Goal: Task Accomplishment & Management: Use online tool/utility

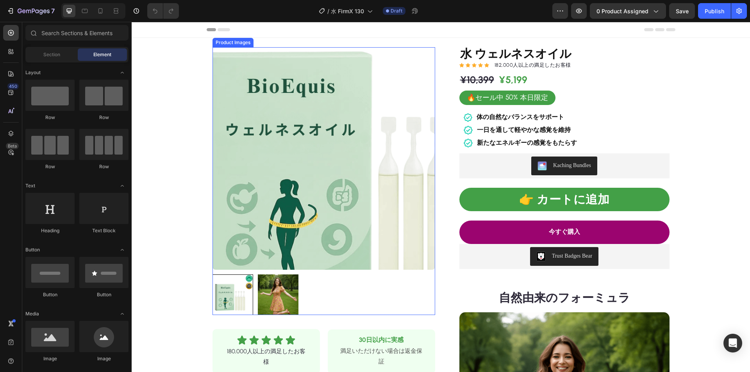
click at [270, 169] on img at bounding box center [323, 158] width 223 height 223
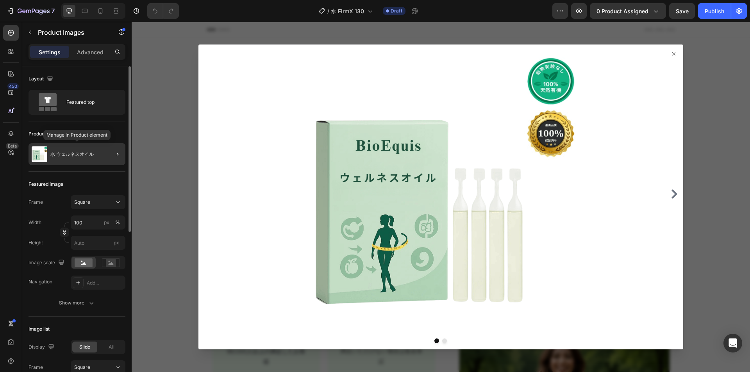
click at [74, 158] on div "水 ウェルネスオイル" at bounding box center [77, 154] width 97 height 22
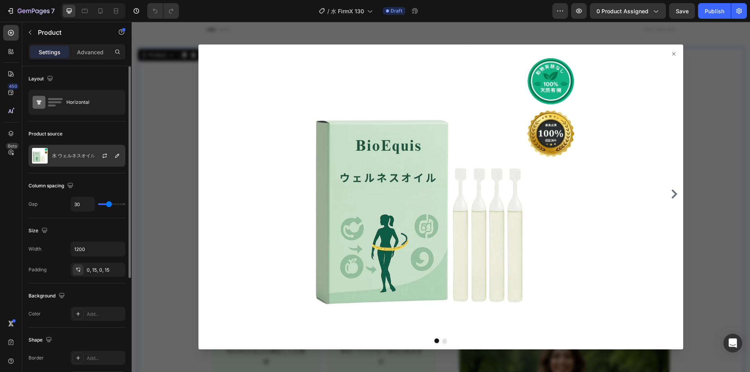
click at [77, 151] on div "水 ウェルネスオイル" at bounding box center [77, 156] width 97 height 22
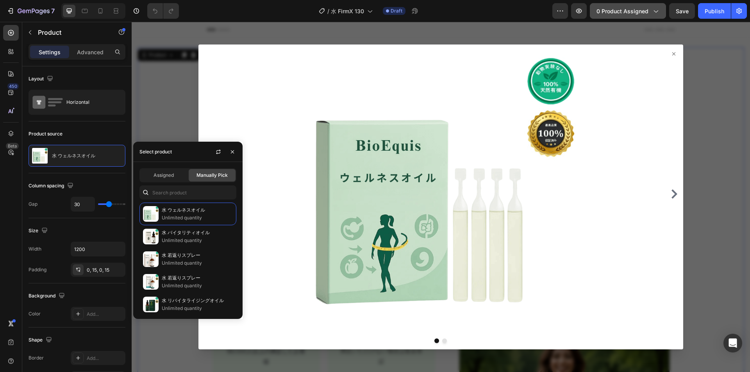
click at [609, 10] on span "0 product assigned" at bounding box center [622, 11] width 52 height 8
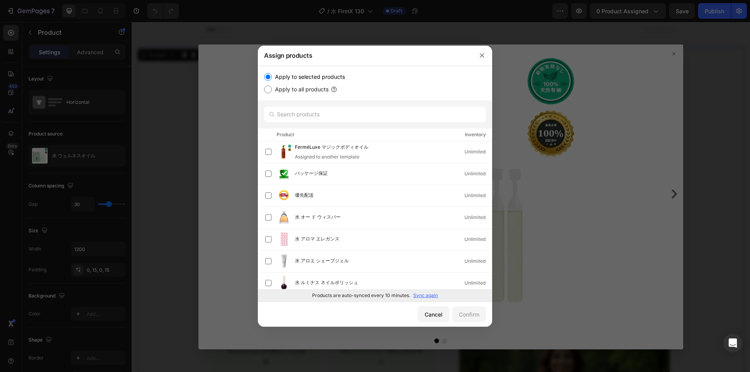
click at [426, 294] on p "Sync again" at bounding box center [425, 295] width 25 height 7
click at [325, 114] on input "text" at bounding box center [375, 115] width 222 height 16
paste input "FirmX 130"
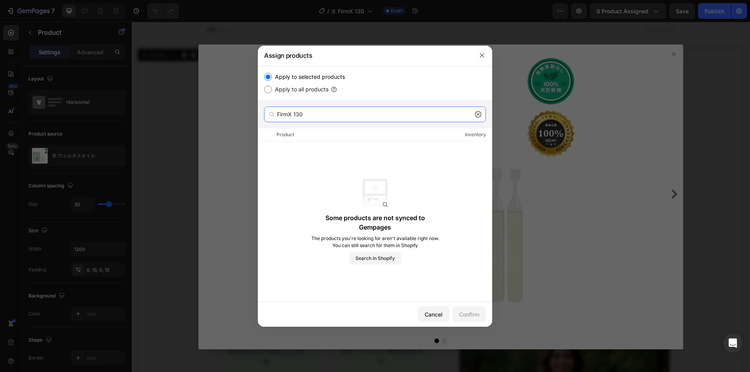
drag, startPoint x: 324, startPoint y: 114, endPoint x: 253, endPoint y: 112, distance: 71.1
click at [253, 112] on div "Assign products Apply to selected products Apply to all products FirmX 130 Prod…" at bounding box center [375, 186] width 750 height 372
paste input "水 リバイタライジングインヘラー"
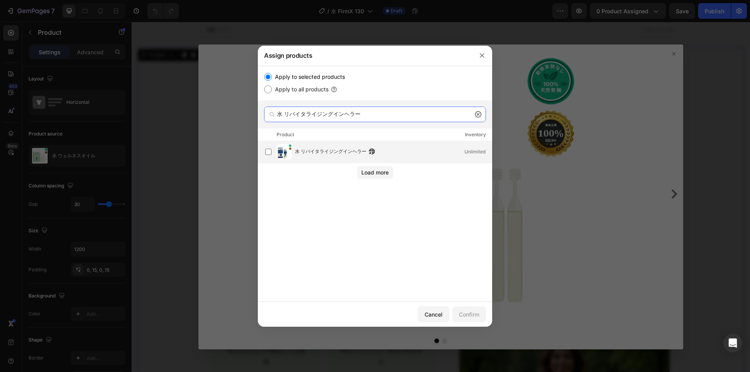
type input "水 リバイタライジングインヘラー"
click at [323, 150] on span "水 リバイタライジングインヘラー" at bounding box center [330, 152] width 71 height 9
click at [465, 312] on div "Confirm" at bounding box center [469, 314] width 20 height 8
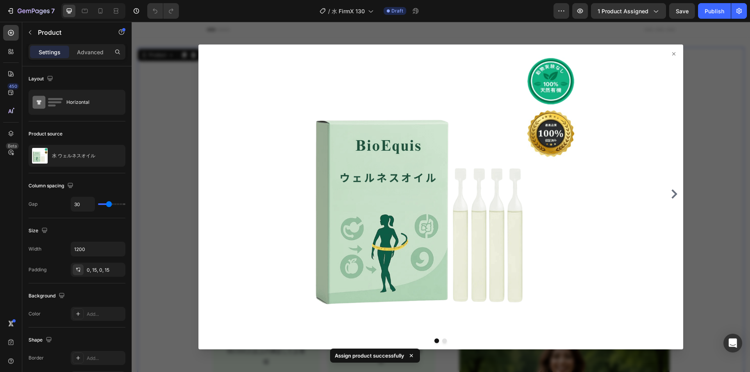
click at [670, 53] on icon at bounding box center [673, 54] width 6 height 6
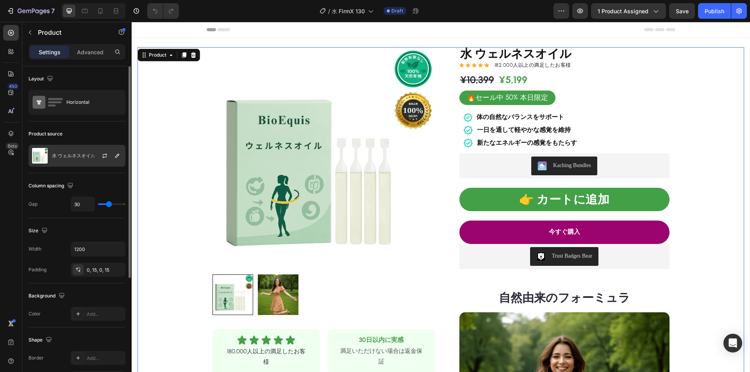
click at [72, 146] on div "水 ウェルネスオイル" at bounding box center [77, 156] width 97 height 22
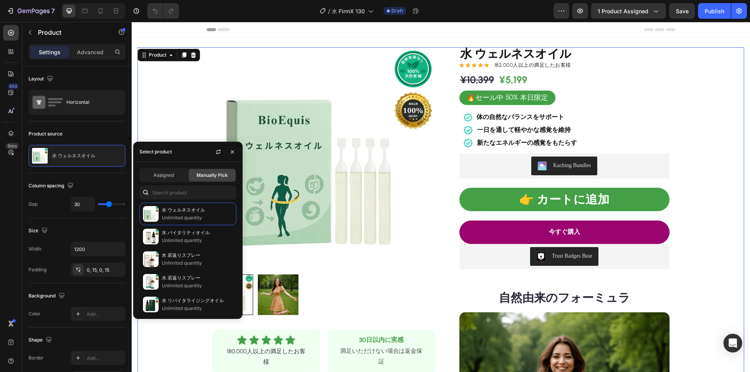
click at [520, 32] on div "Header" at bounding box center [441, 30] width 469 height 16
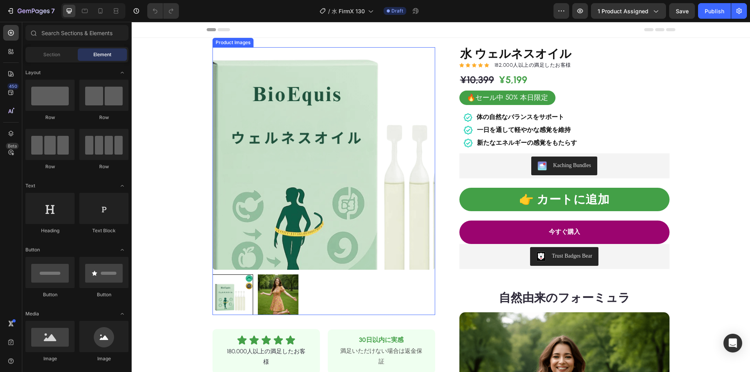
click at [262, 157] on img at bounding box center [323, 158] width 223 height 223
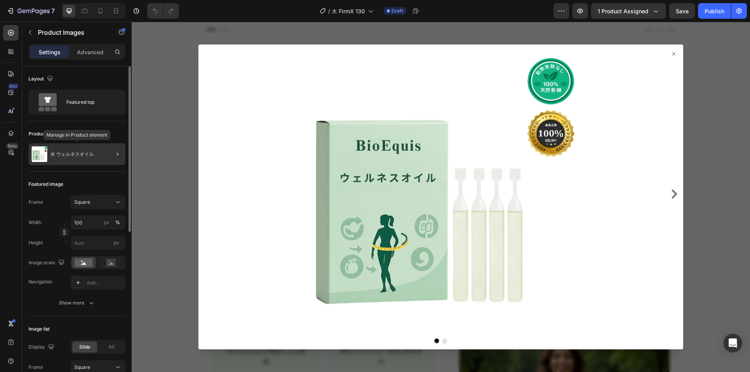
click at [76, 157] on div "水 ウェルネスオイル" at bounding box center [77, 154] width 97 height 22
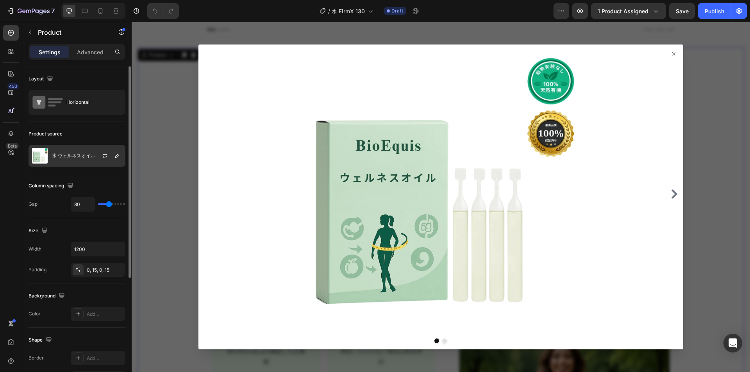
click at [82, 159] on div "水 ウェルネスオイル" at bounding box center [77, 156] width 97 height 22
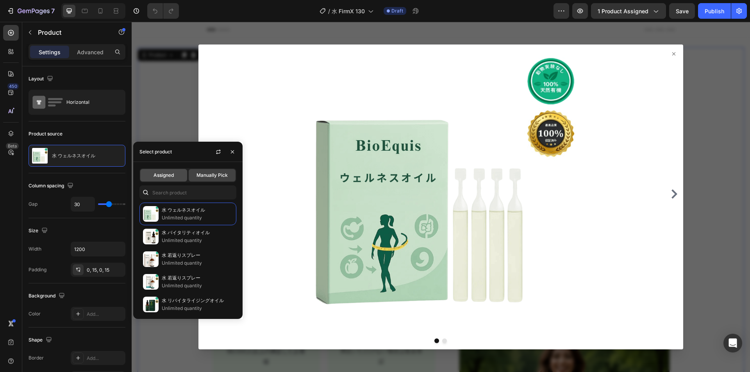
click at [164, 170] on div "Assigned" at bounding box center [163, 175] width 47 height 12
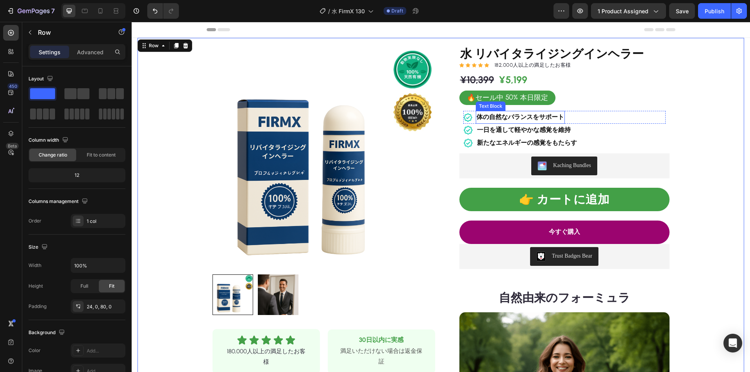
click at [526, 112] on p "体の自然なバランスをサポート" at bounding box center [519, 117] width 87 height 11
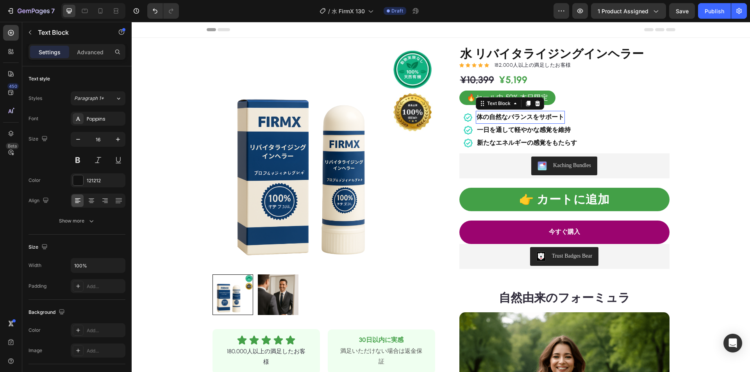
click at [520, 116] on strong "体の自然なバランスをサポート" at bounding box center [519, 116] width 87 height 7
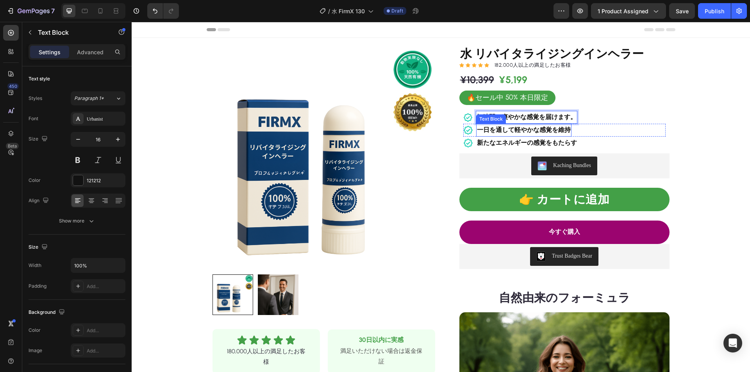
click at [527, 131] on strong "一日を通して軽やかな感覚を維持" at bounding box center [524, 129] width 94 height 7
click at [558, 142] on strong "新たなエネルギーの感覚をもたらす" at bounding box center [527, 142] width 100 height 7
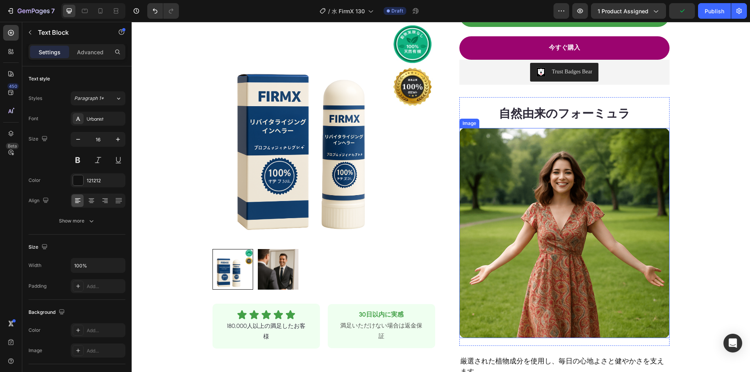
scroll to position [195, 0]
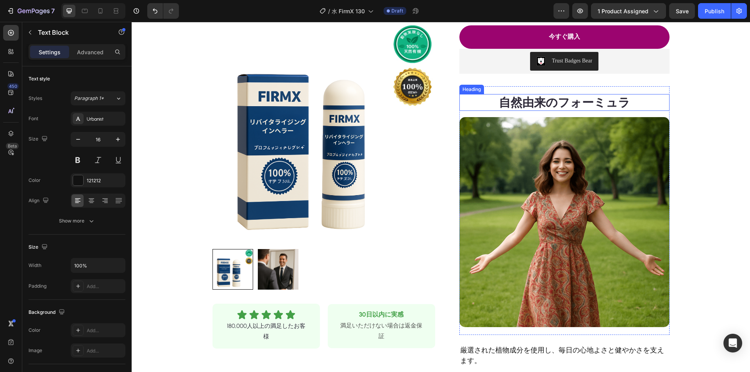
click at [549, 102] on strong "自然由来のフォーミュラ" at bounding box center [564, 102] width 131 height 14
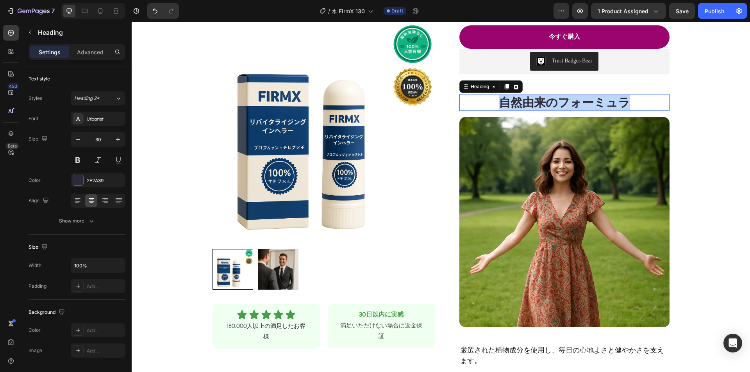
click at [549, 102] on strong "自然由来のフォーミュラ" at bounding box center [564, 102] width 131 height 14
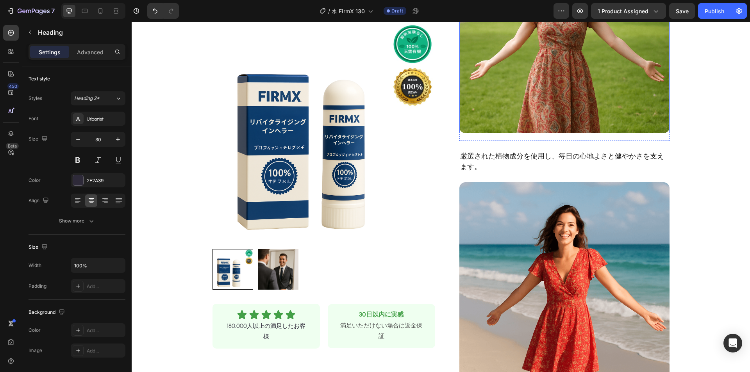
scroll to position [390, 0]
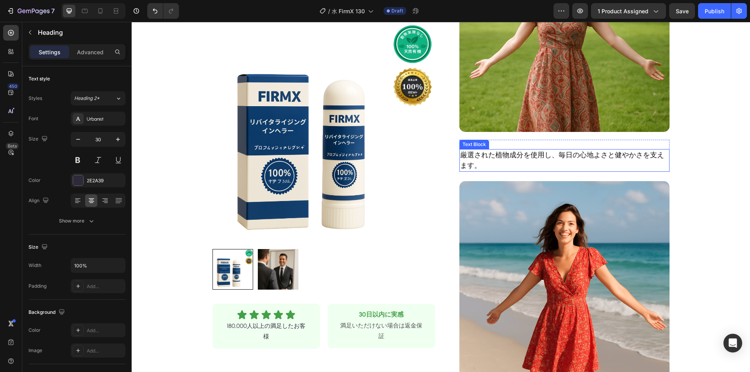
click at [511, 153] on p "厳選された植物成分を使用し、毎日の心地よさと健やかさを支えます。" at bounding box center [564, 160] width 208 height 21
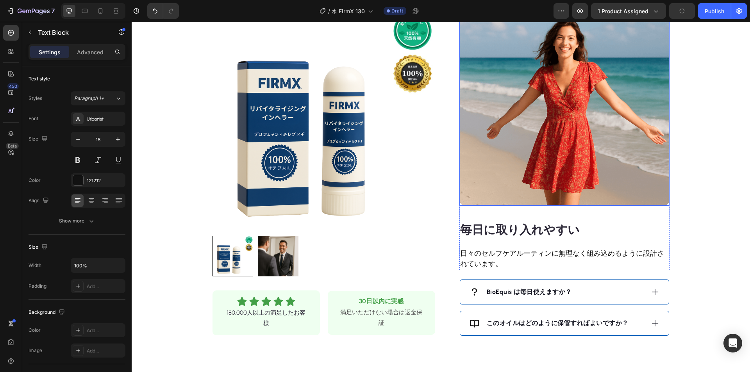
scroll to position [625, 0]
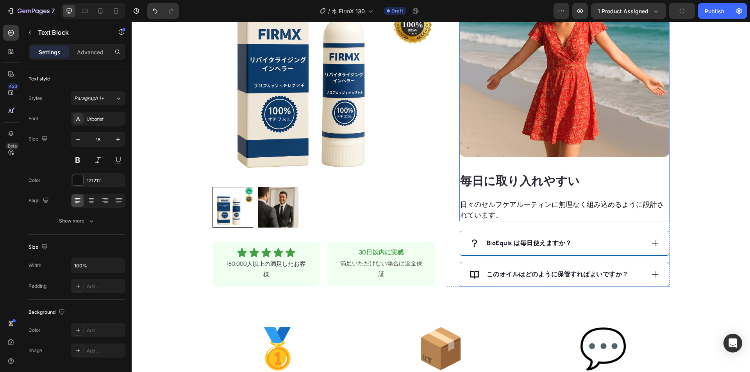
click at [517, 183] on strong "毎日に取り入れやすい" at bounding box center [519, 181] width 119 height 14
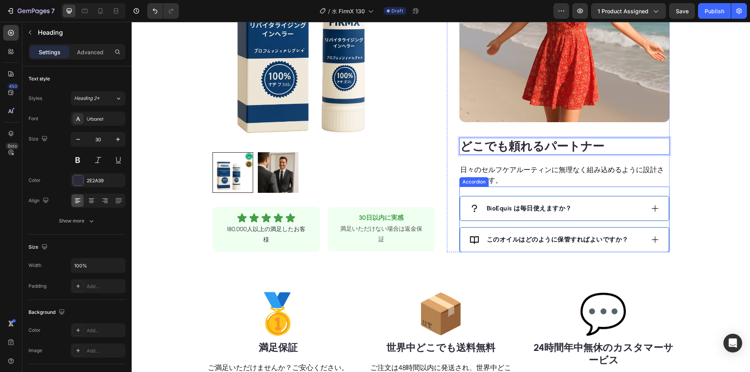
scroll to position [703, 0]
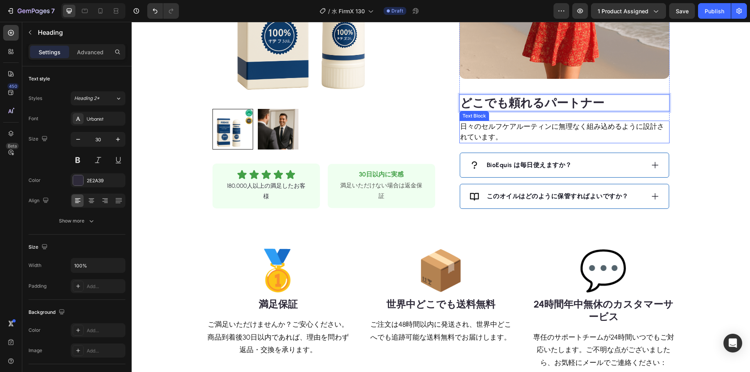
click at [485, 126] on p "日々のセルフケアルーティンに無理なく組み込めるように設計されています。" at bounding box center [564, 131] width 208 height 21
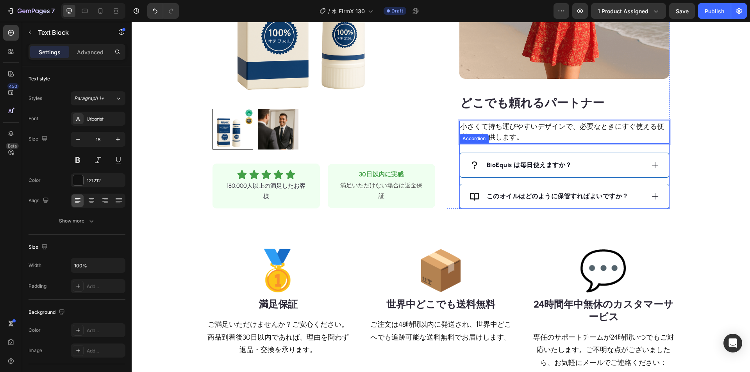
click at [650, 163] on icon at bounding box center [654, 165] width 9 height 9
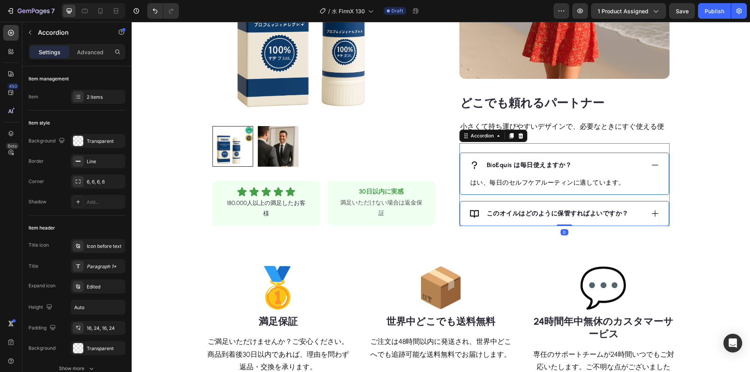
click at [533, 166] on strong "BioEquis は毎日使えますか？" at bounding box center [528, 164] width 85 height 7
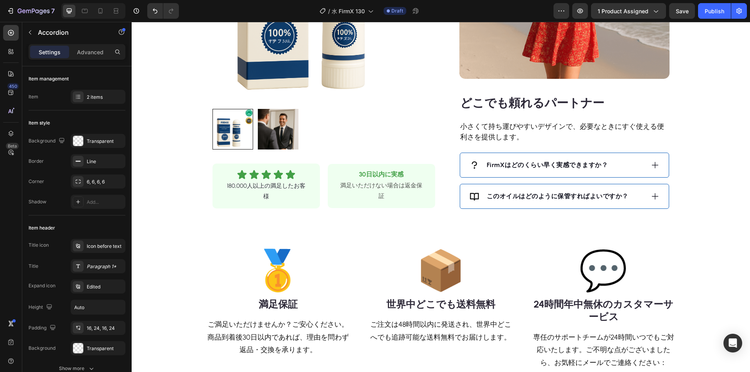
drag, startPoint x: 640, startPoint y: 166, endPoint x: 627, endPoint y: 171, distance: 13.3
click at [640, 166] on div "FirmXはどのくらい早く実感できますか？" at bounding box center [556, 165] width 175 height 12
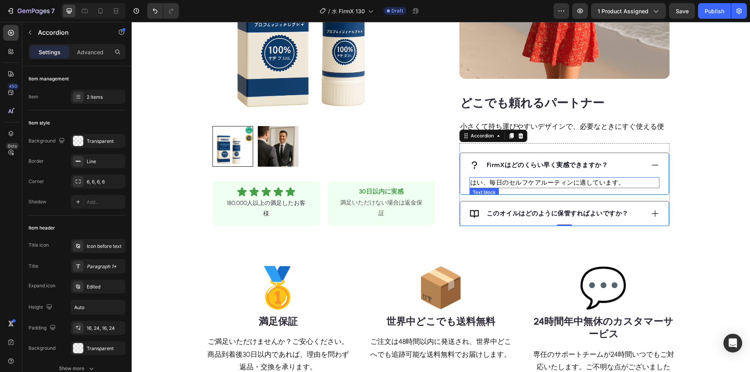
click at [556, 184] on p "はい、毎日のセルフケアルーティンに適しています。" at bounding box center [564, 182] width 188 height 9
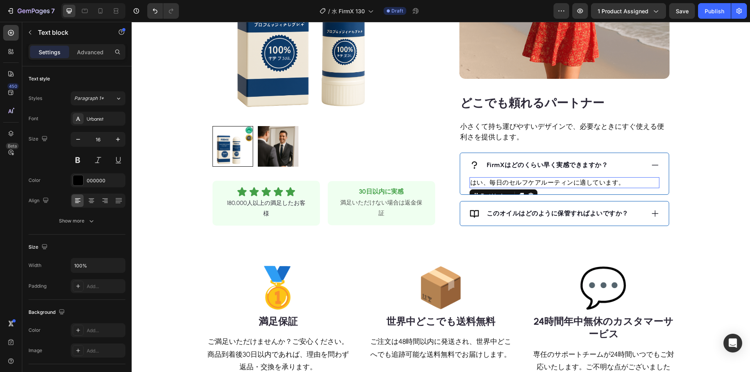
click at [554, 182] on p "はい、毎日のセルフケアルーティンに適しています。" at bounding box center [564, 182] width 188 height 9
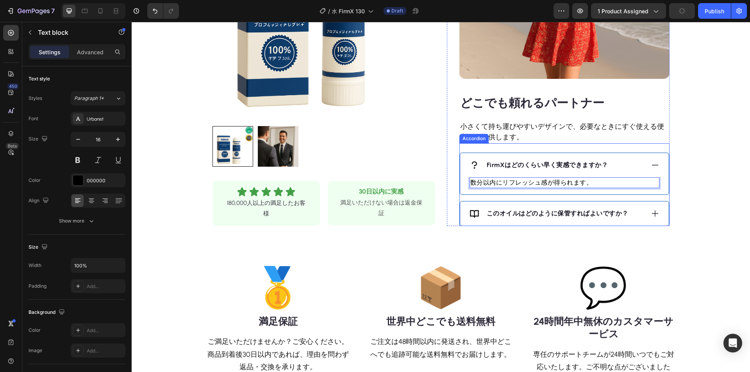
click at [637, 213] on div "このオイルはどのように保管すればよいですか？" at bounding box center [556, 214] width 175 height 12
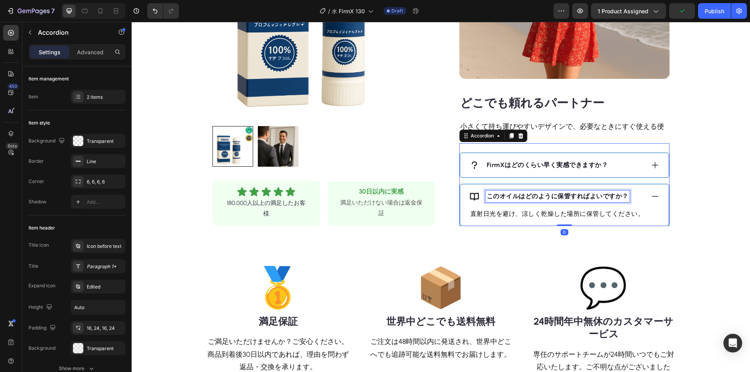
click at [566, 198] on strong "このオイルはどのように保管すればよいですか？" at bounding box center [557, 195] width 142 height 7
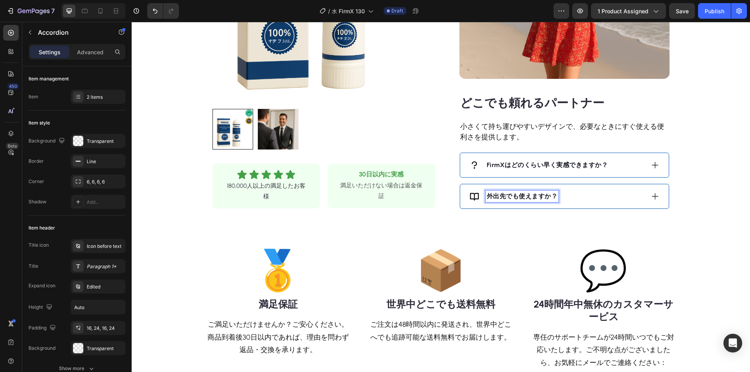
click at [586, 191] on div "外出先でも使えますか？" at bounding box center [556, 197] width 175 height 12
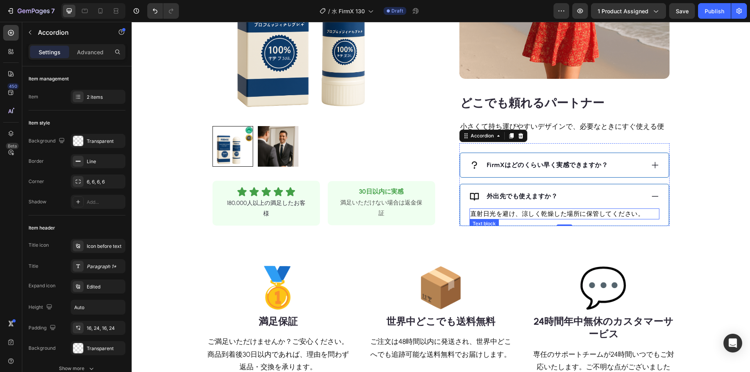
click at [554, 214] on p "直射日光を避け、涼しく乾燥した場所に保管してください。" at bounding box center [564, 213] width 188 height 9
click at [553, 214] on p "直射日光を避け、涼しく乾燥した場所に保管してください。" at bounding box center [564, 213] width 188 height 9
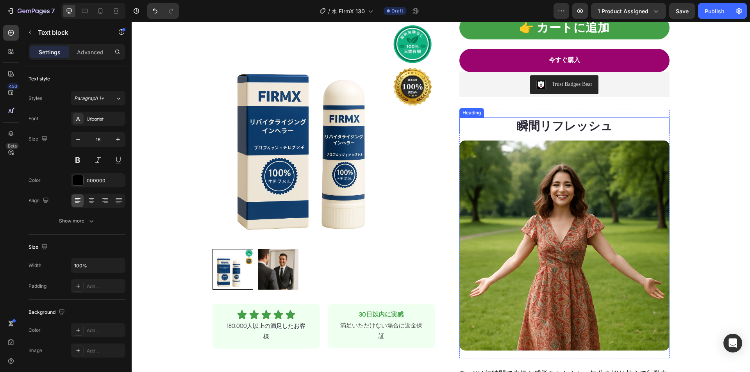
scroll to position [273, 0]
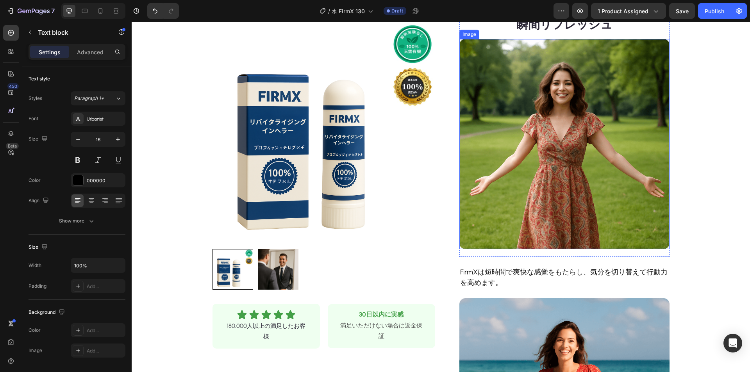
click at [520, 144] on img at bounding box center [564, 144] width 210 height 210
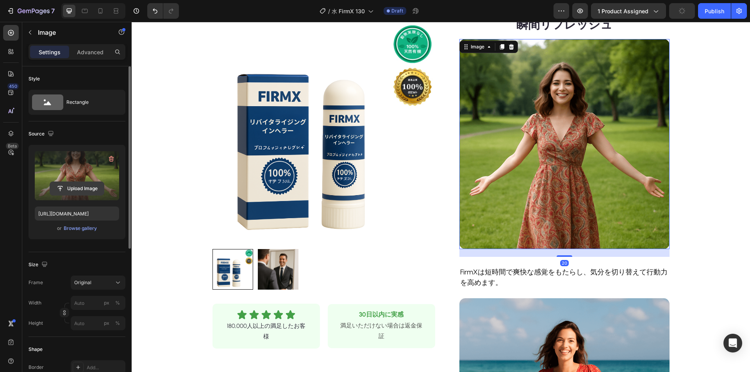
click at [98, 189] on input "file" at bounding box center [77, 188] width 54 height 13
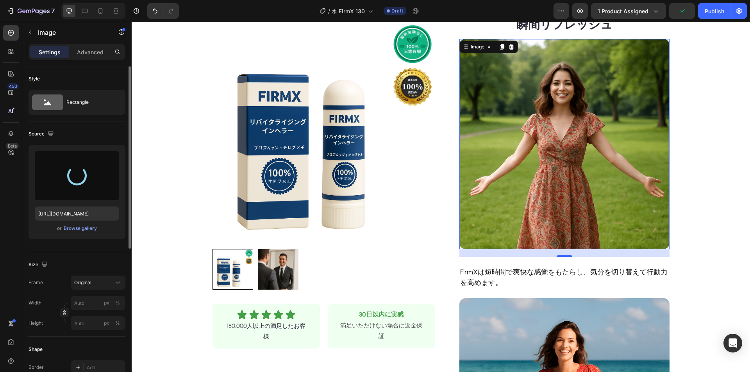
type input "[URL][DOMAIN_NAME]"
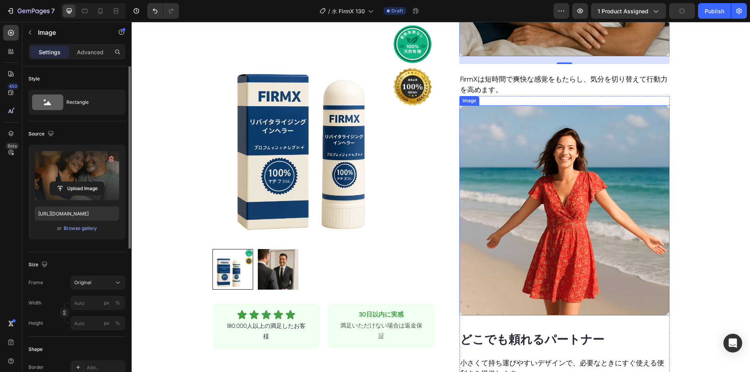
scroll to position [469, 0]
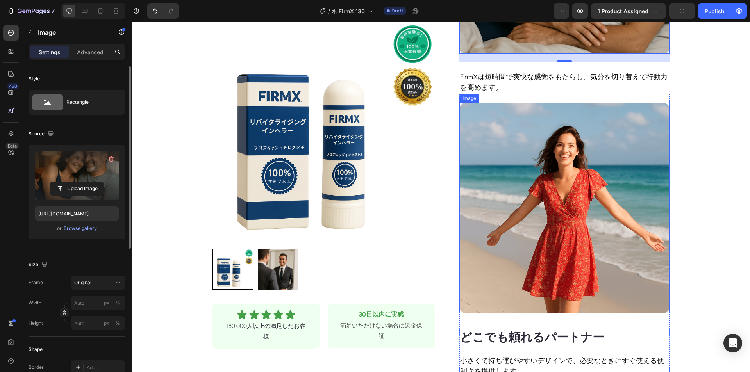
click at [529, 179] on img at bounding box center [564, 208] width 210 height 210
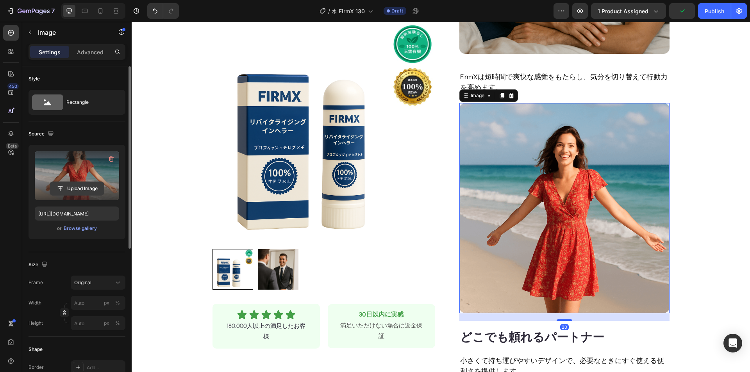
click at [83, 190] on input "file" at bounding box center [77, 188] width 54 height 13
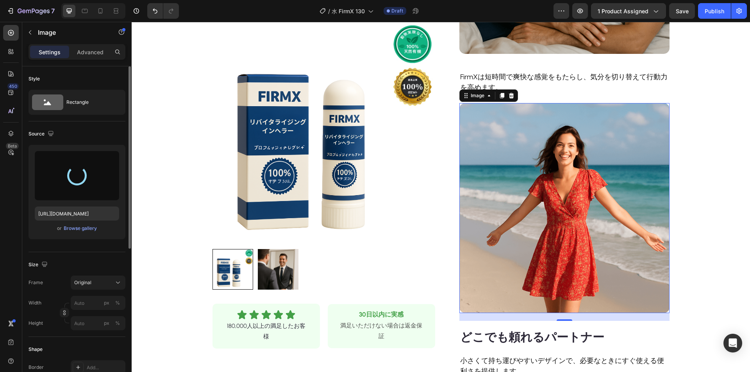
type input "[URL][DOMAIN_NAME]"
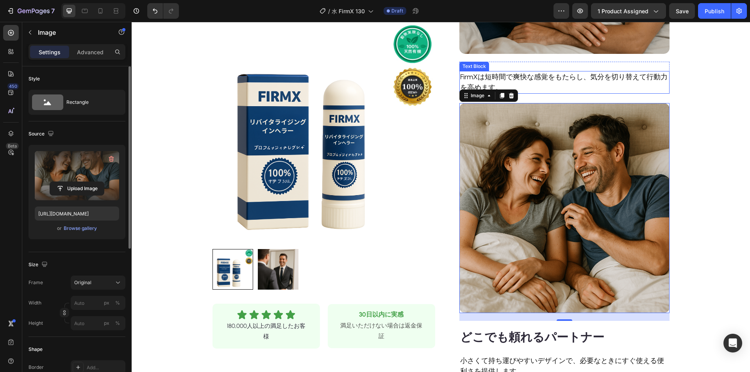
scroll to position [351, 0]
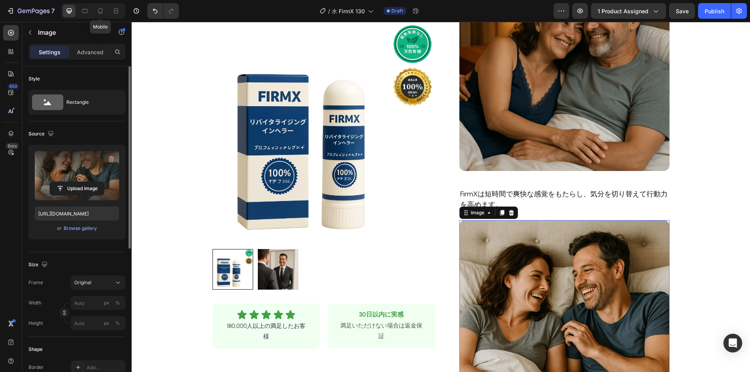
drag, startPoint x: 101, startPoint y: 11, endPoint x: 108, endPoint y: 13, distance: 7.0
click at [102, 10] on icon at bounding box center [100, 11] width 8 height 8
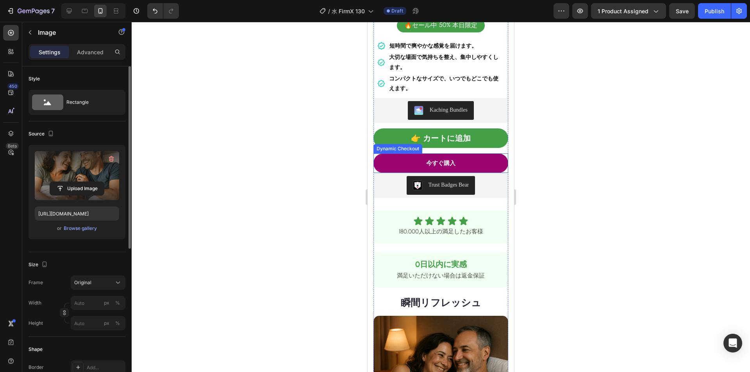
scroll to position [232, 0]
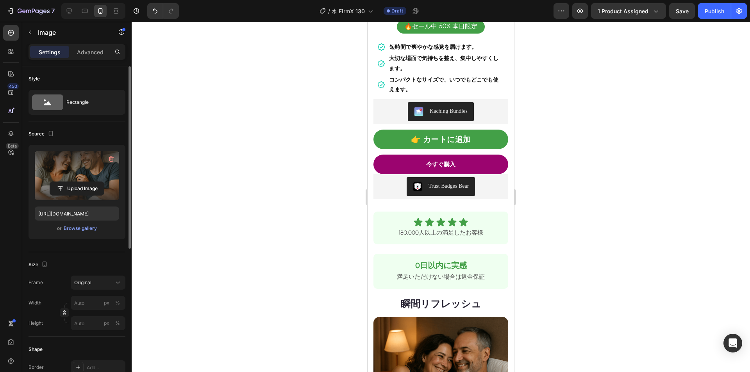
click at [590, 86] on div at bounding box center [441, 197] width 618 height 350
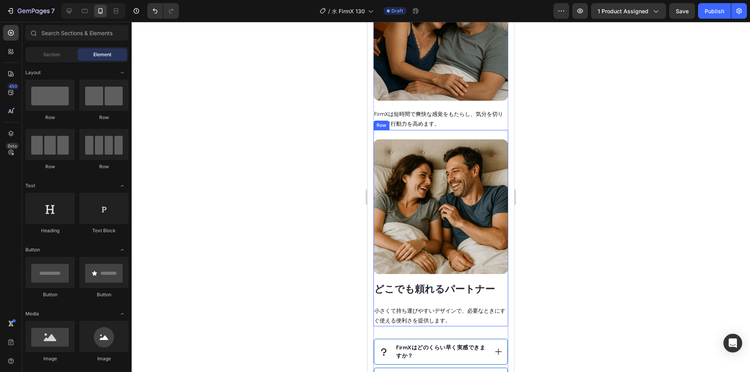
scroll to position [625, 0]
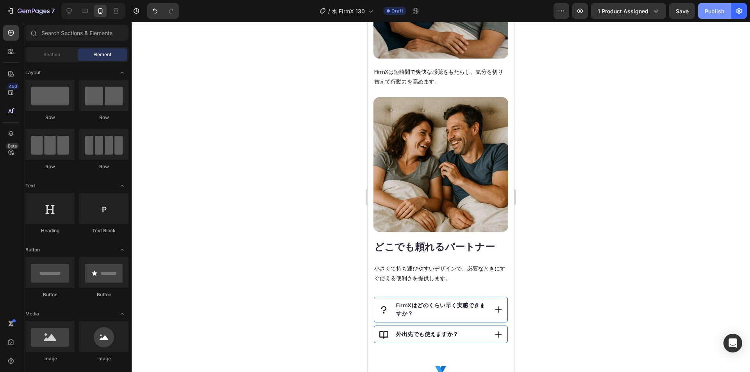
click at [718, 11] on div "Publish" at bounding box center [714, 11] width 20 height 8
